Goal: Task Accomplishment & Management: Use online tool/utility

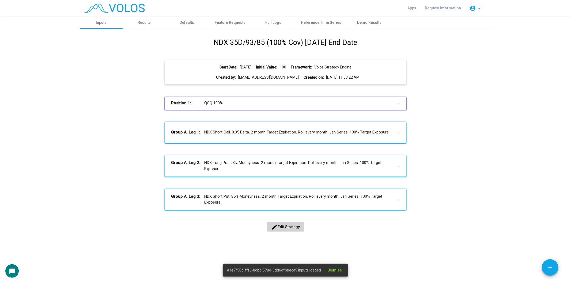
click at [291, 42] on h1 "NDX 35D/93/85 (100% Cov) [DATE] End Date" at bounding box center [286, 42] width 144 height 11
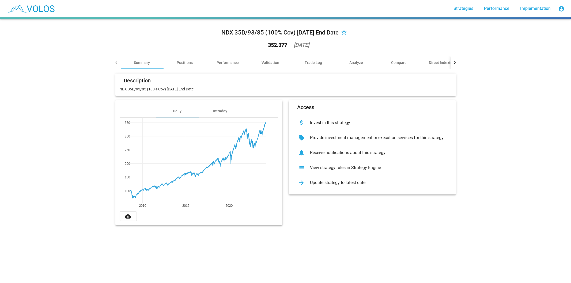
click at [378, 180] on div "arrow_forward Update strategy to latest date" at bounding box center [372, 182] width 159 height 15
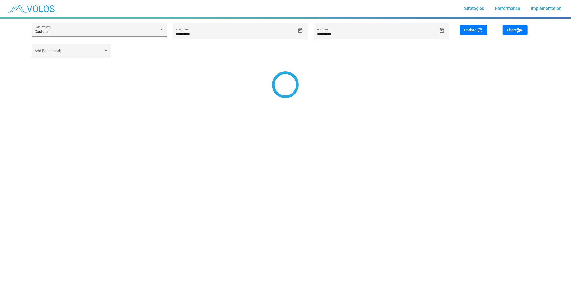
type input "**********"
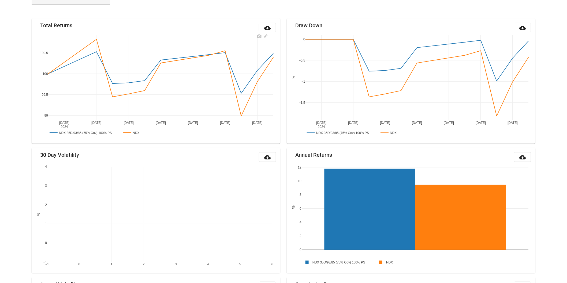
scroll to position [63, 0]
